Goal: Task Accomplishment & Management: Manage account settings

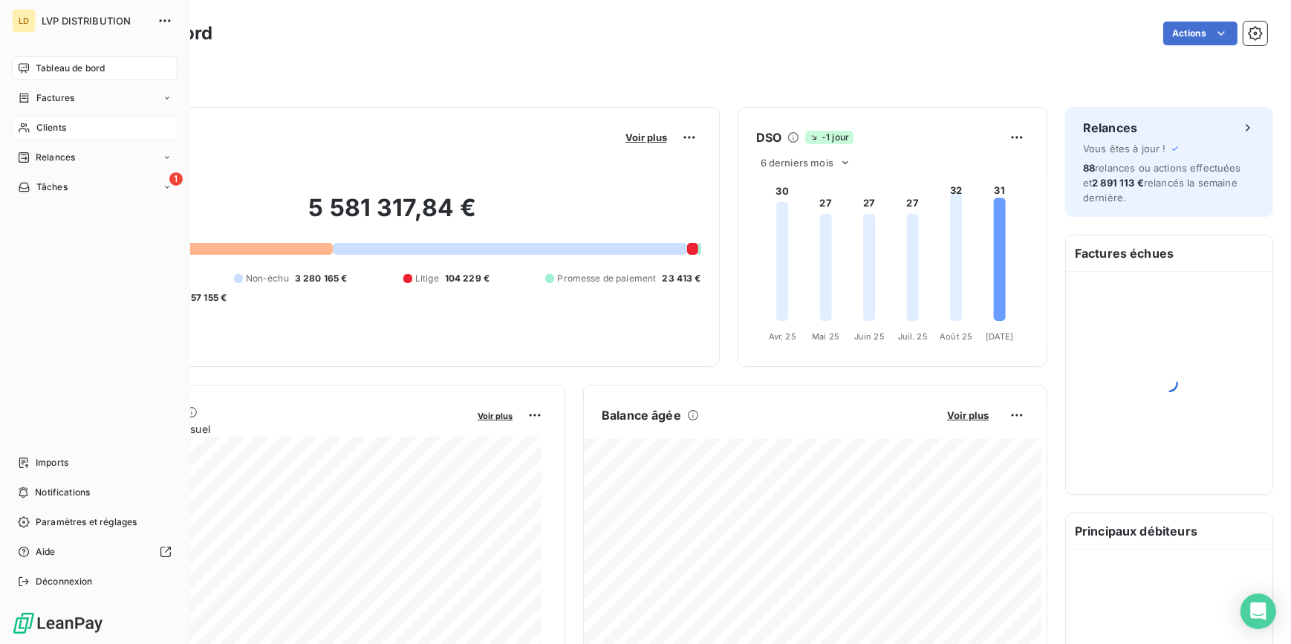
click at [33, 123] on div "Clients" at bounding box center [95, 128] width 166 height 24
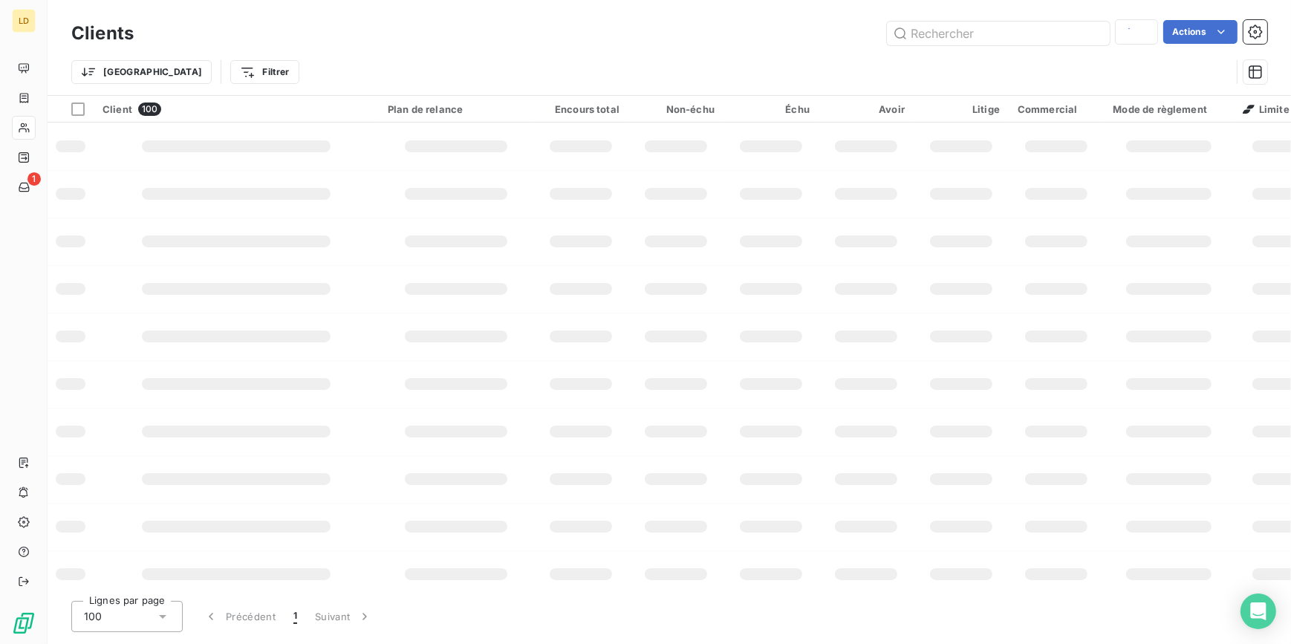
type input "1-003128"
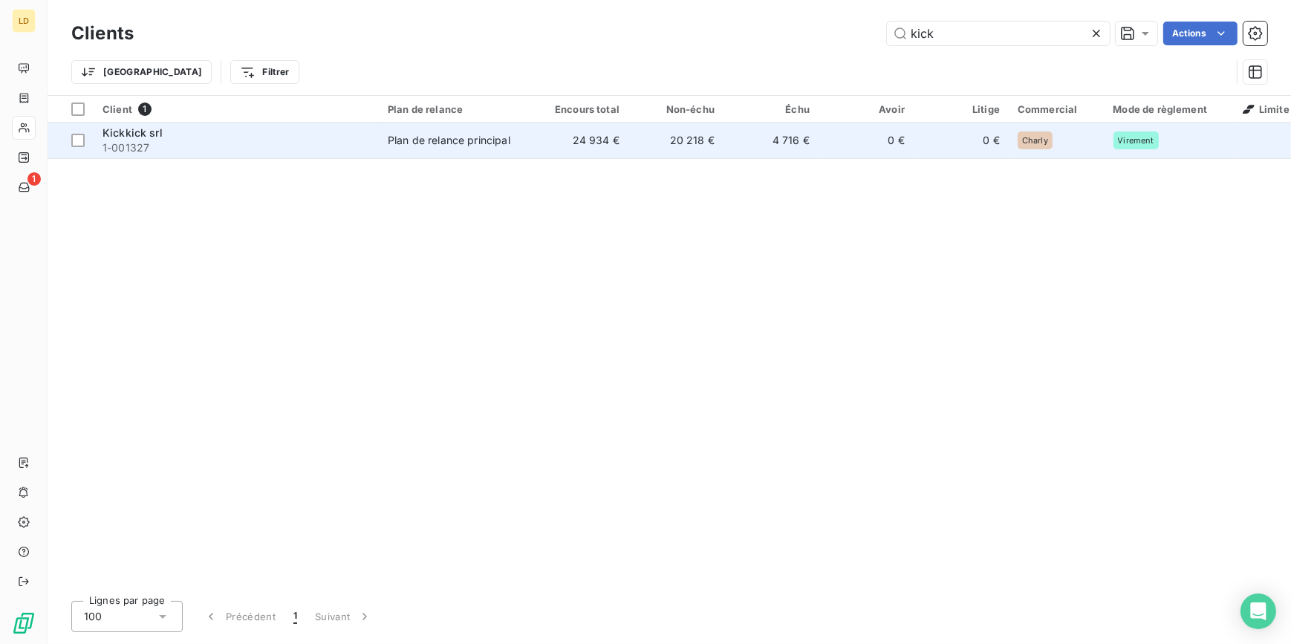
type input "kick"
click at [223, 147] on span "1-001327" at bounding box center [235, 147] width 267 height 15
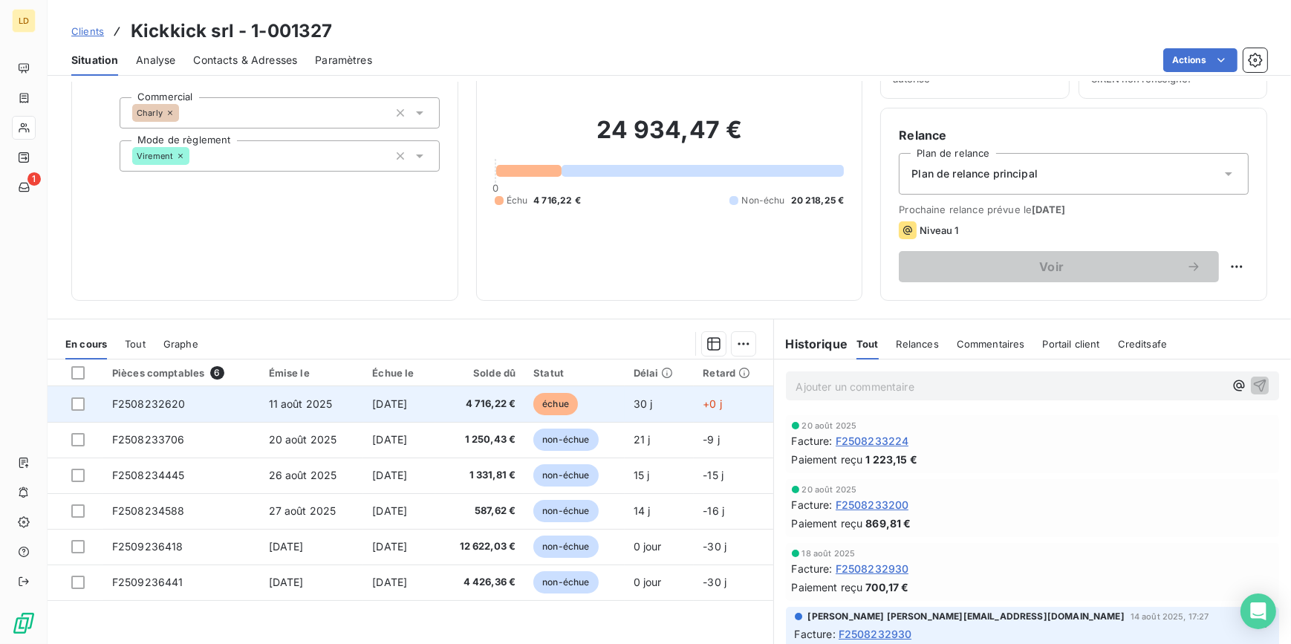
scroll to position [89, 0]
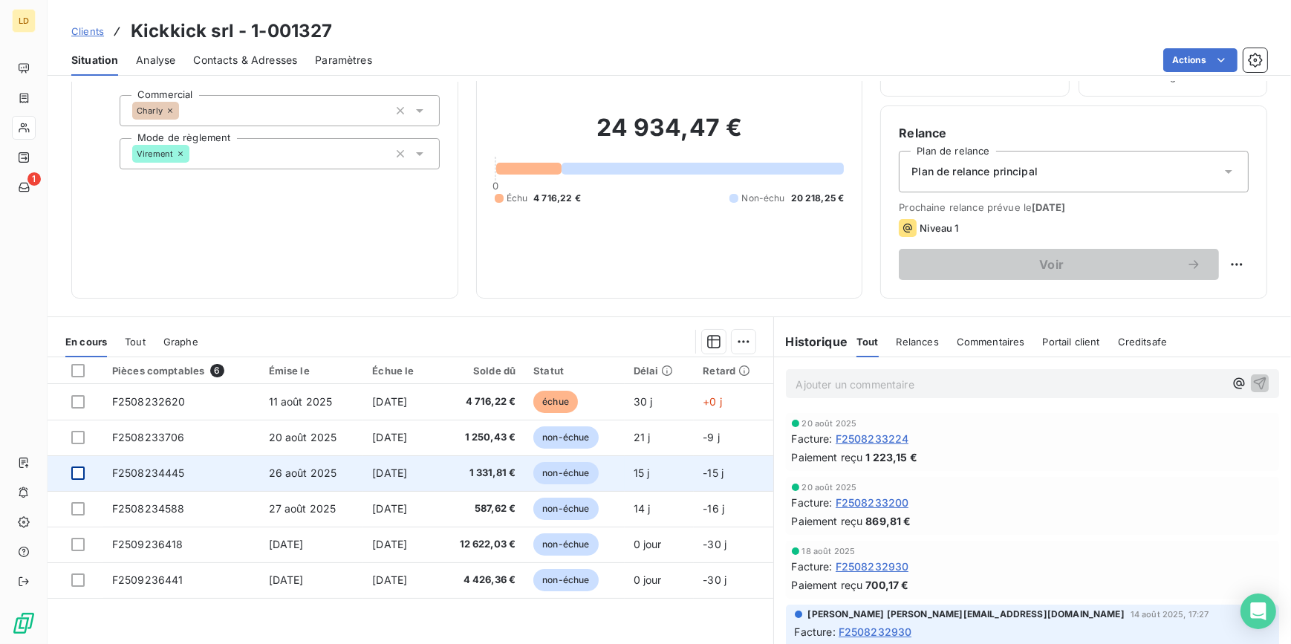
click at [74, 470] on div at bounding box center [77, 472] width 13 height 13
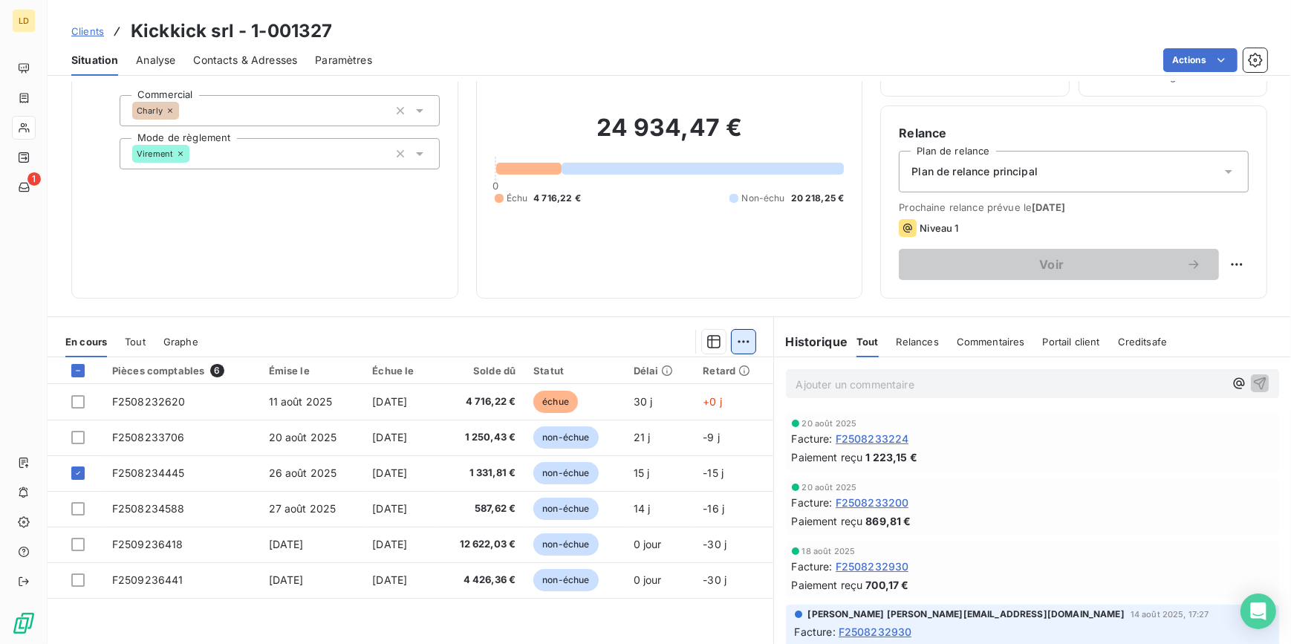
click at [742, 341] on html "LD 1 Clients Kickkick srl - 1-001327 Situation Analyse Contacts & Adresses Para…" at bounding box center [645, 322] width 1291 height 644
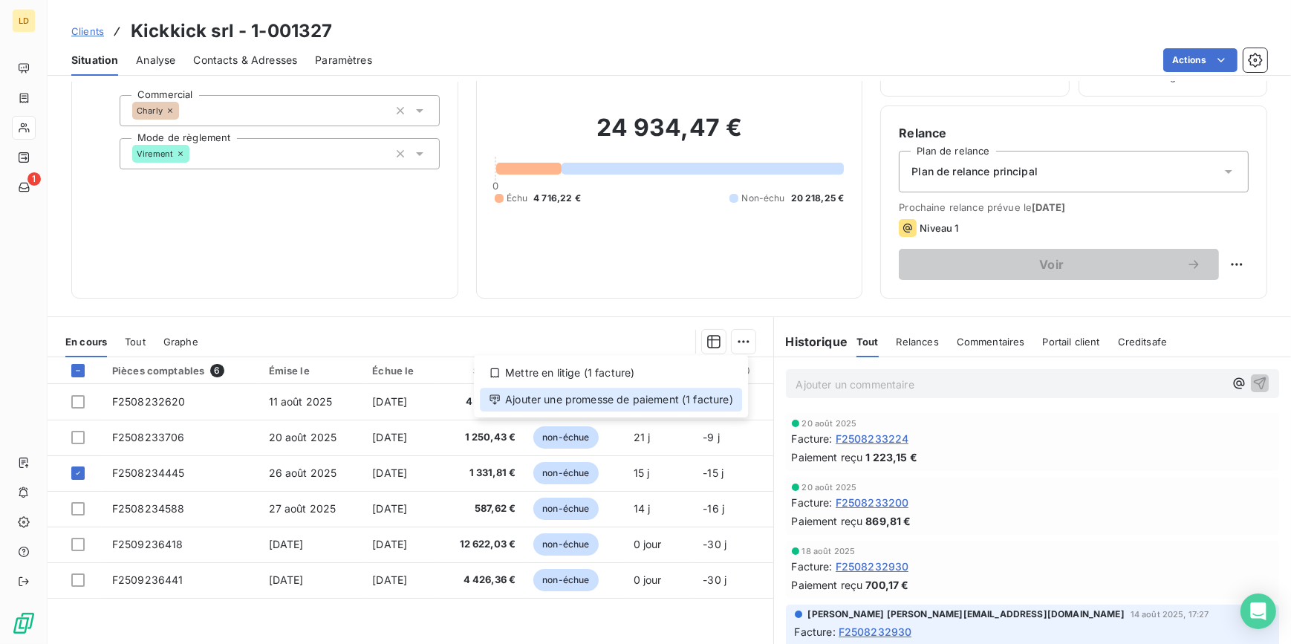
click at [665, 399] on div "Ajouter une promesse de paiement (1 facture)" at bounding box center [611, 400] width 262 height 24
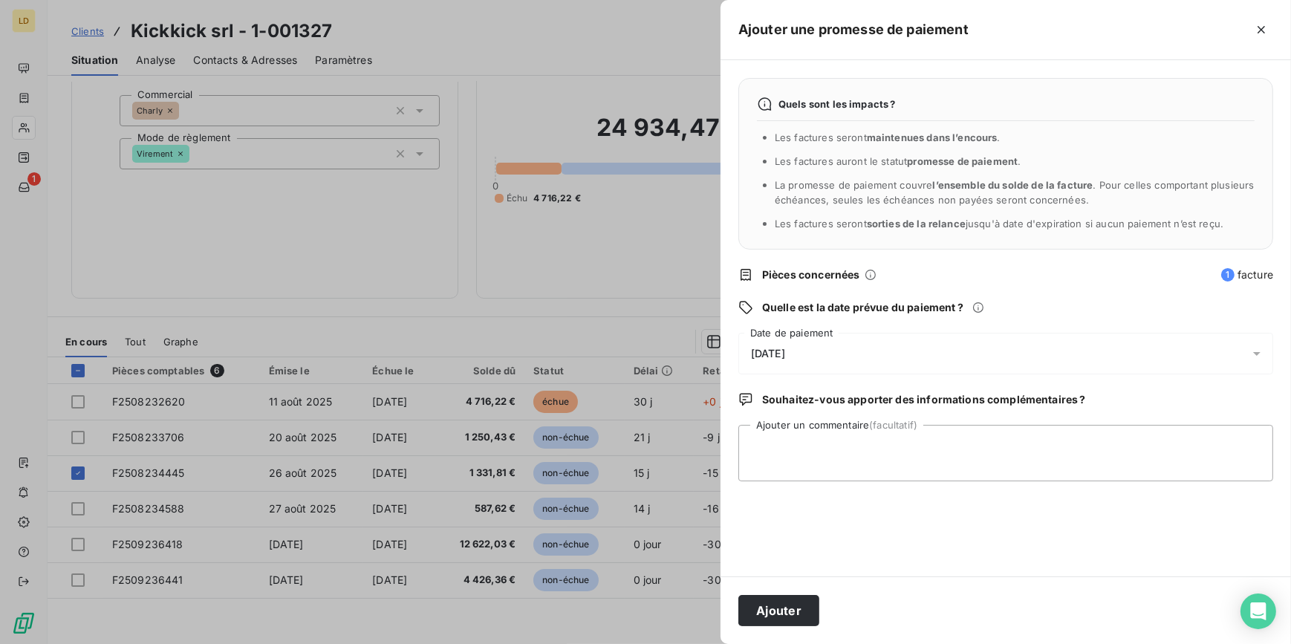
click at [785, 351] on span "[DATE]" at bounding box center [768, 354] width 34 height 12
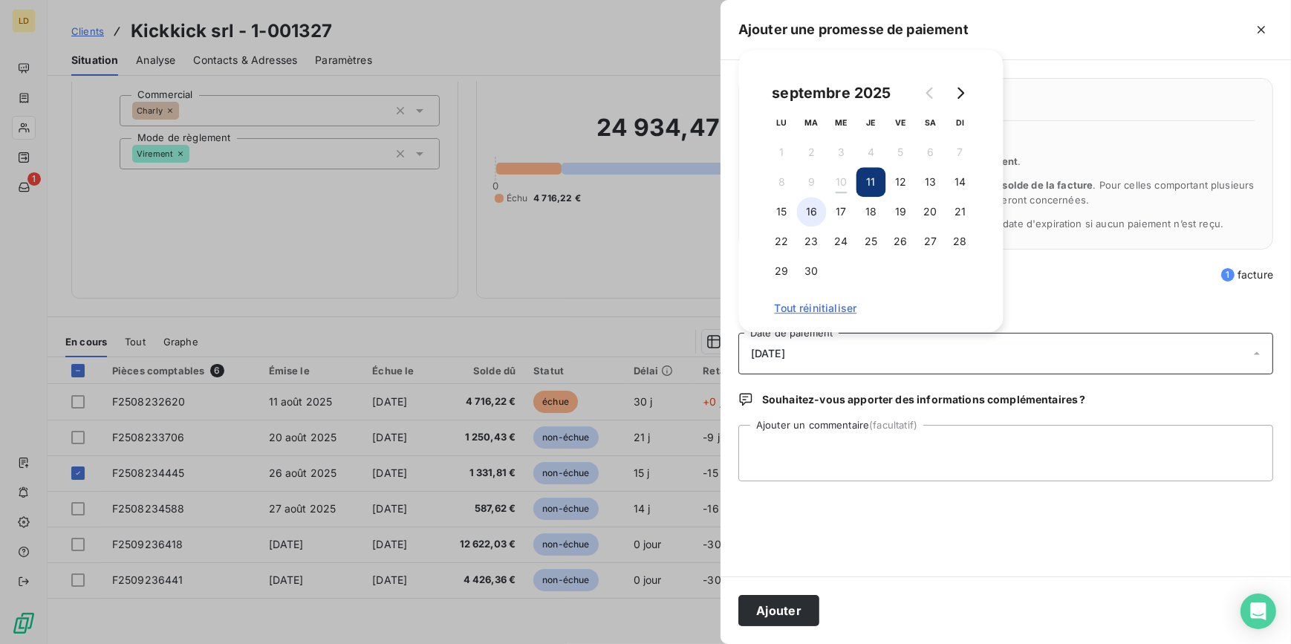
click at [798, 215] on button "16" at bounding box center [812, 212] width 30 height 30
click at [780, 206] on button "15" at bounding box center [782, 212] width 30 height 30
click at [779, 436] on textarea "Ajouter un commentaire (facultatif)" at bounding box center [1005, 453] width 535 height 56
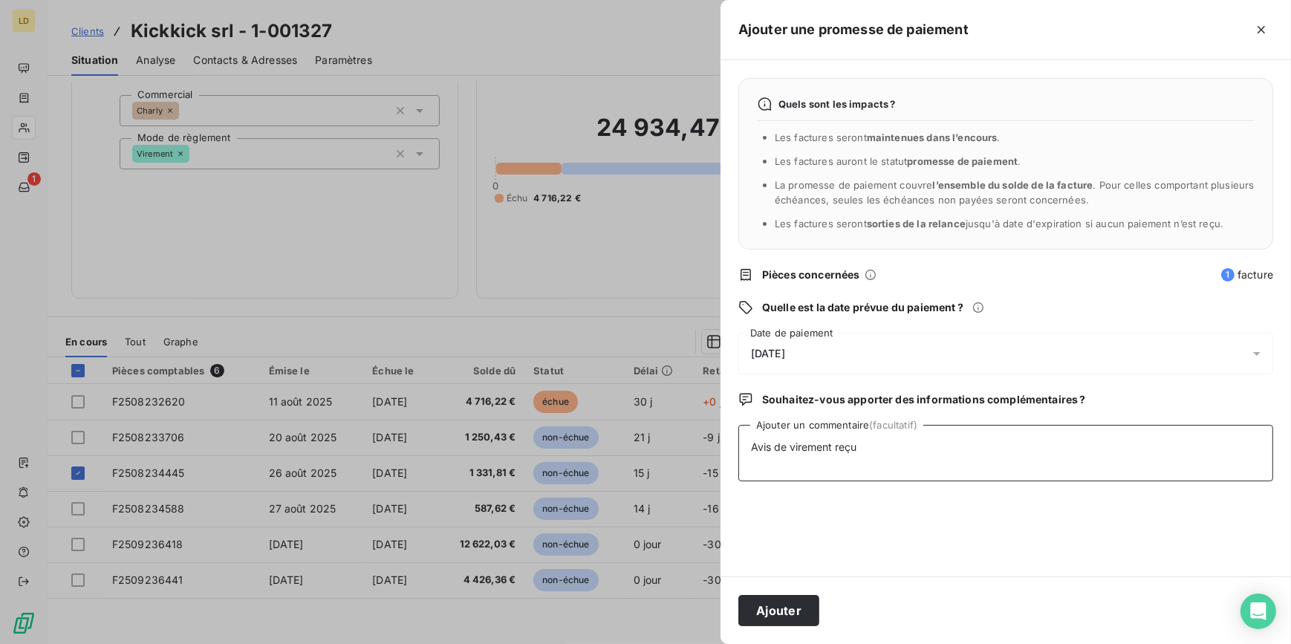
click at [899, 452] on textarea "Avis de virement reçu" at bounding box center [1005, 453] width 535 height 56
type textarea "Avis de virement reçu 09/09"
click at [781, 620] on button "Ajouter" at bounding box center [778, 610] width 81 height 31
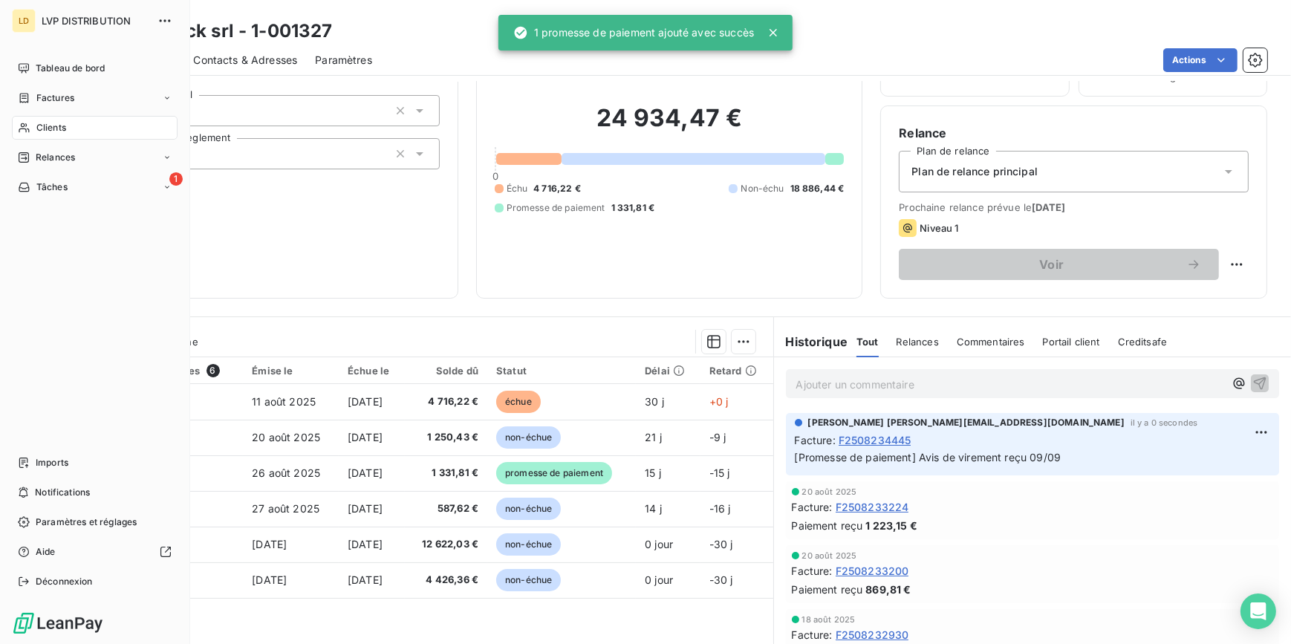
drag, startPoint x: 24, startPoint y: 91, endPoint x: 543, endPoint y: 100, distance: 519.2
click at [24, 91] on div "Factures" at bounding box center [46, 97] width 56 height 13
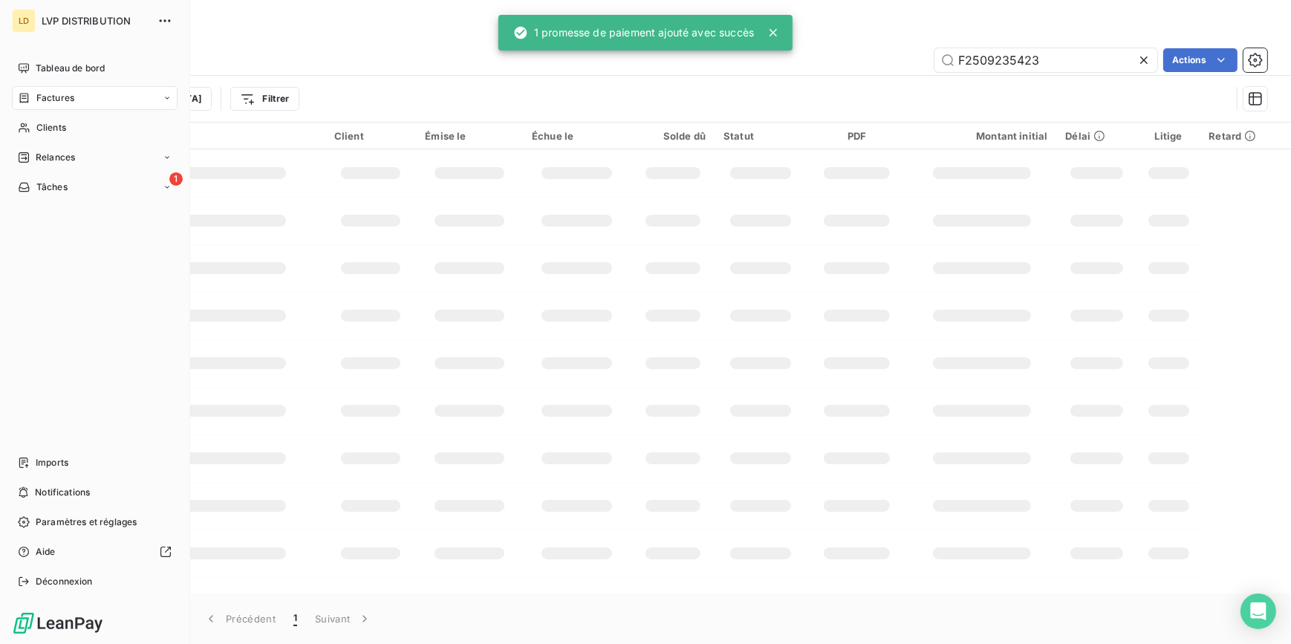
click at [24, 94] on icon at bounding box center [24, 98] width 9 height 10
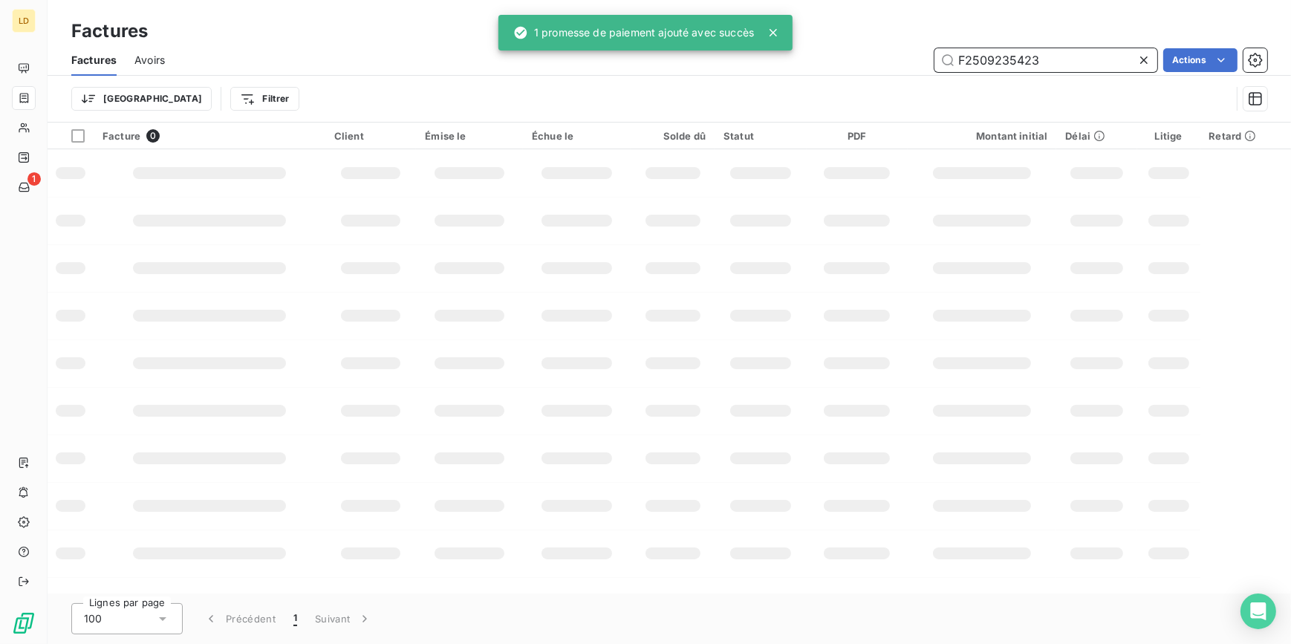
drag, startPoint x: 1037, startPoint y: 56, endPoint x: 795, endPoint y: 51, distance: 242.2
click at [807, 50] on div "F2509235423 Actions" at bounding box center [725, 60] width 1084 height 24
paste input "8231927"
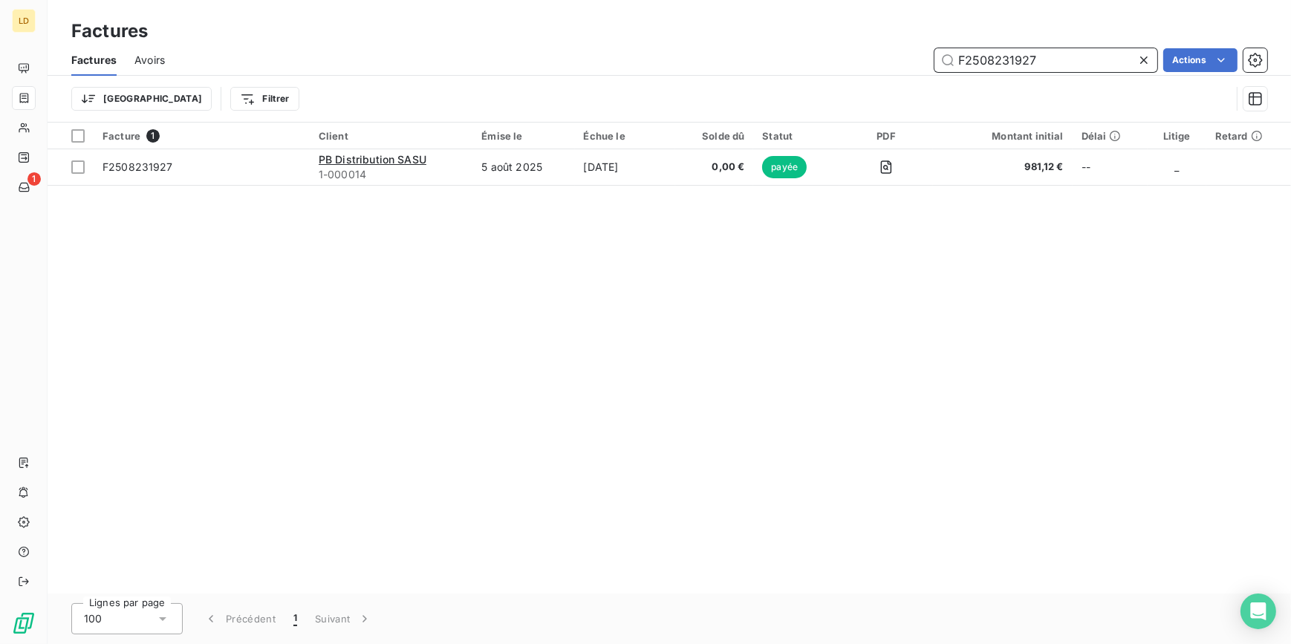
type input "F2508231927"
